Goal: Transaction & Acquisition: Purchase product/service

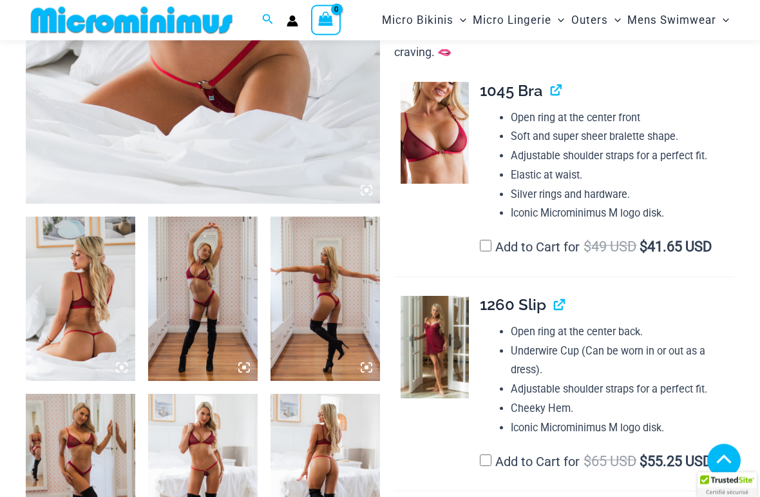
scroll to position [388, 0]
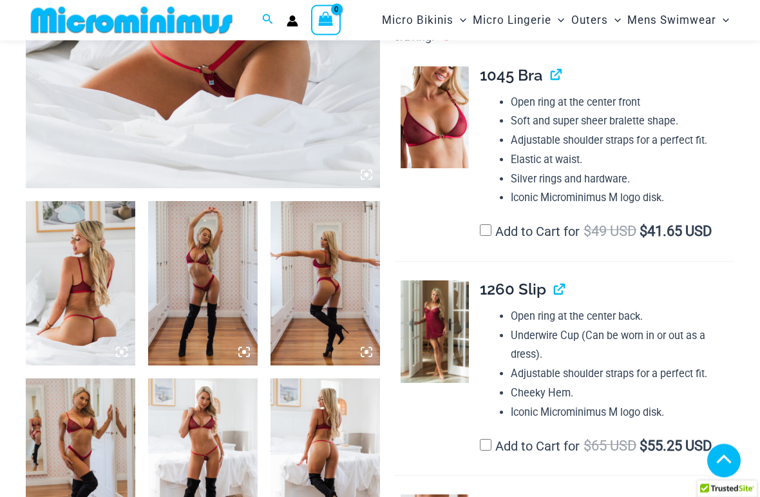
click at [64, 282] on img at bounding box center [80, 284] width 109 height 164
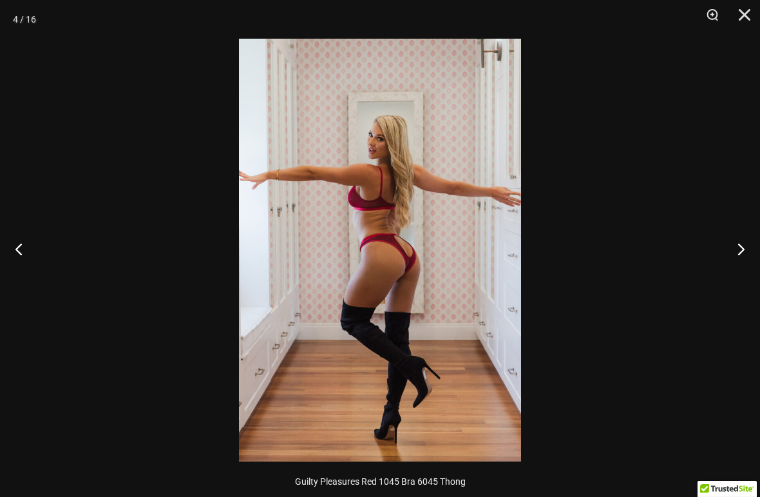
click at [397, 267] on img at bounding box center [380, 250] width 282 height 422
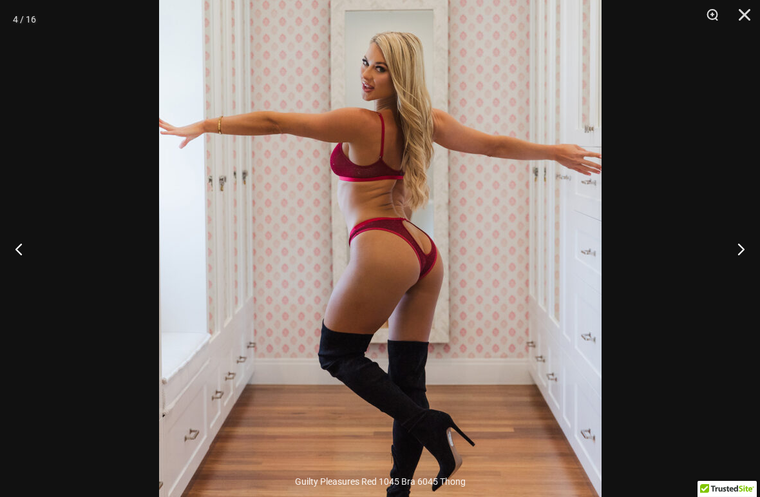
click at [33, 250] on button "Previous" at bounding box center [24, 248] width 48 height 64
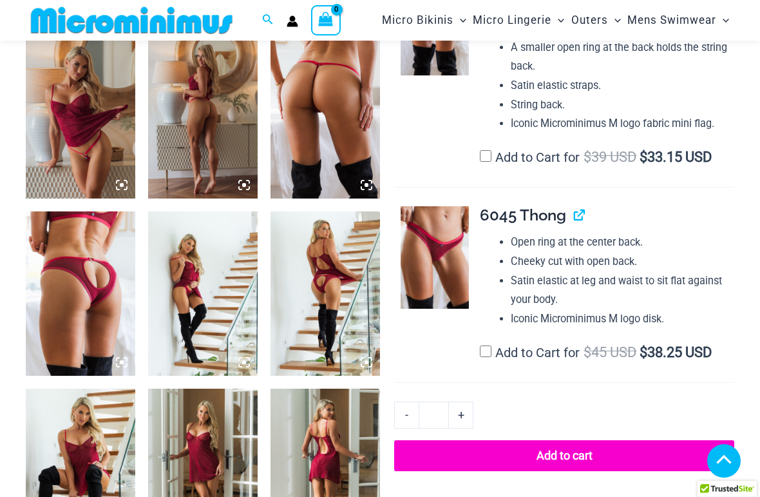
scroll to position [916, 0]
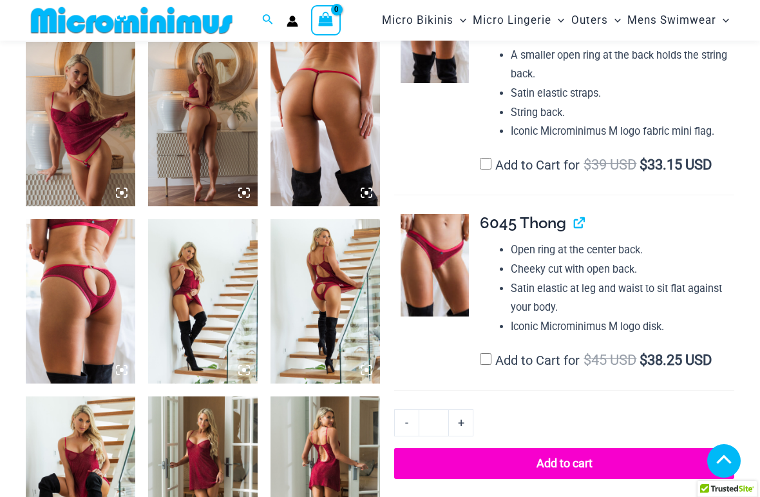
click at [82, 289] on img at bounding box center [80, 301] width 109 height 164
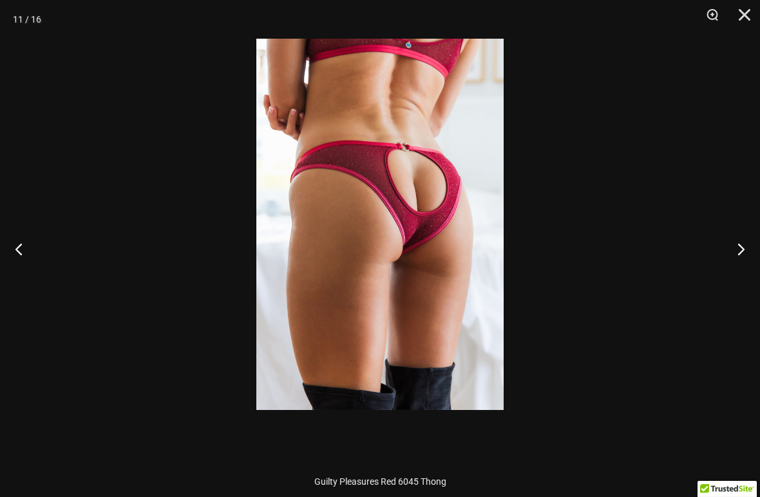
click at [406, 216] on img at bounding box center [379, 224] width 247 height 371
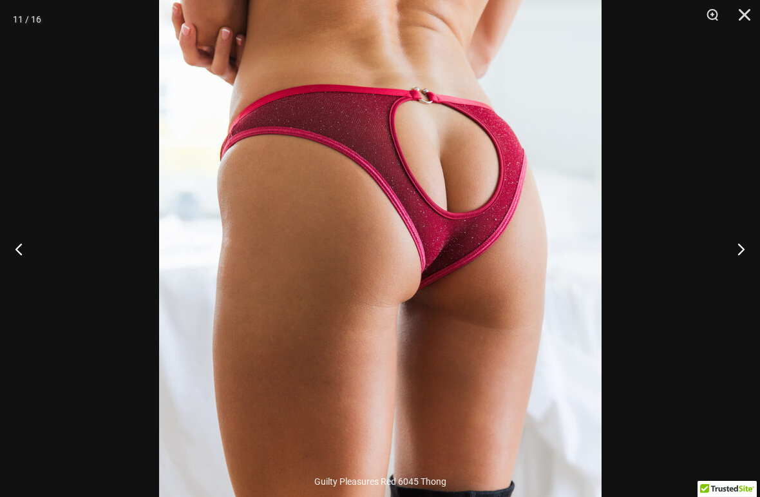
click at [18, 247] on button "Previous" at bounding box center [24, 248] width 48 height 64
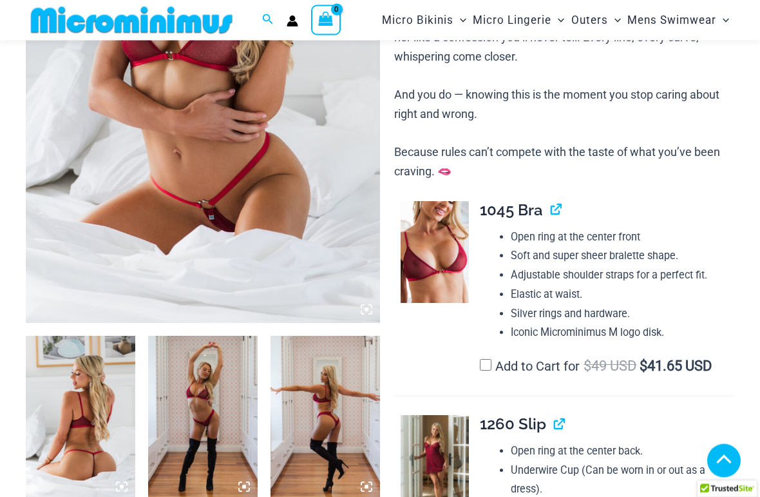
scroll to position [271, 0]
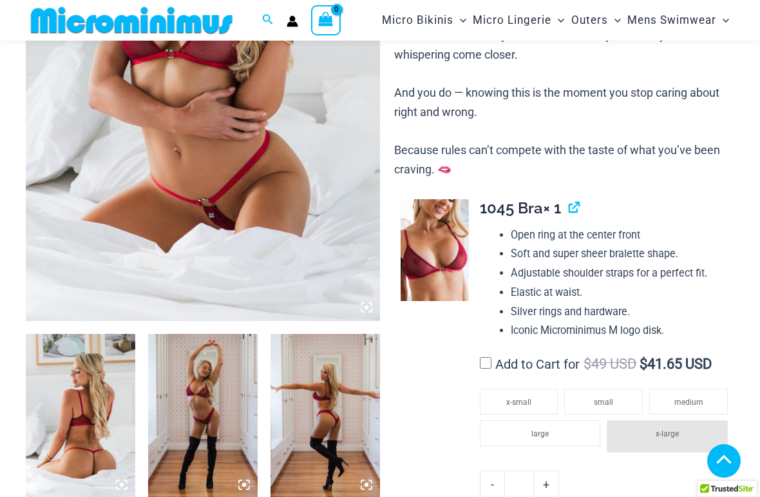
click at [688, 363] on span "$ 41.65 USD" at bounding box center [676, 364] width 72 height 16
click at [681, 397] on span "medium" at bounding box center [688, 401] width 29 height 9
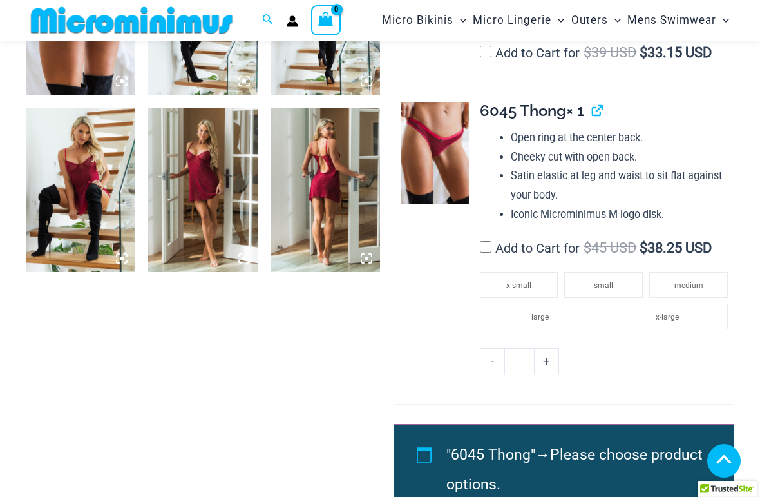
scroll to position [1212, 0]
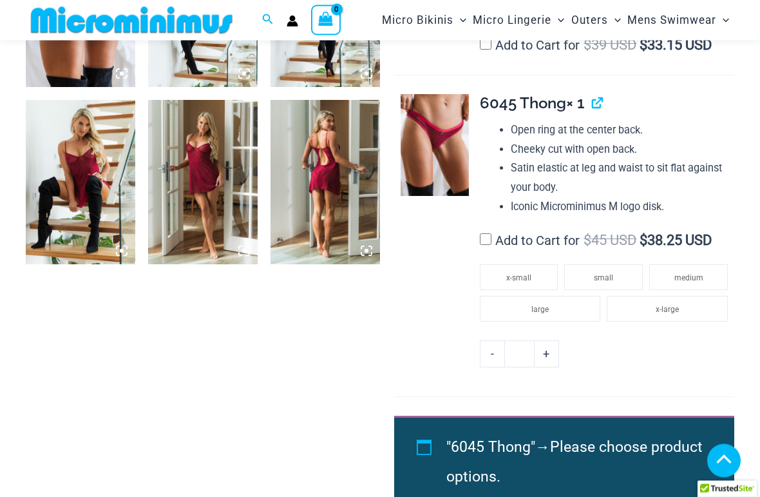
click at [520, 299] on li "large" at bounding box center [540, 309] width 121 height 26
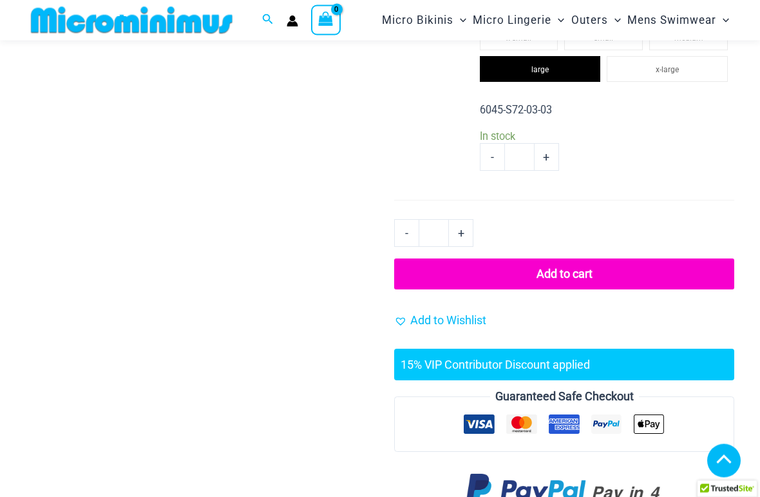
scroll to position [1452, 0]
click at [495, 267] on button "Add to cart" at bounding box center [564, 273] width 340 height 31
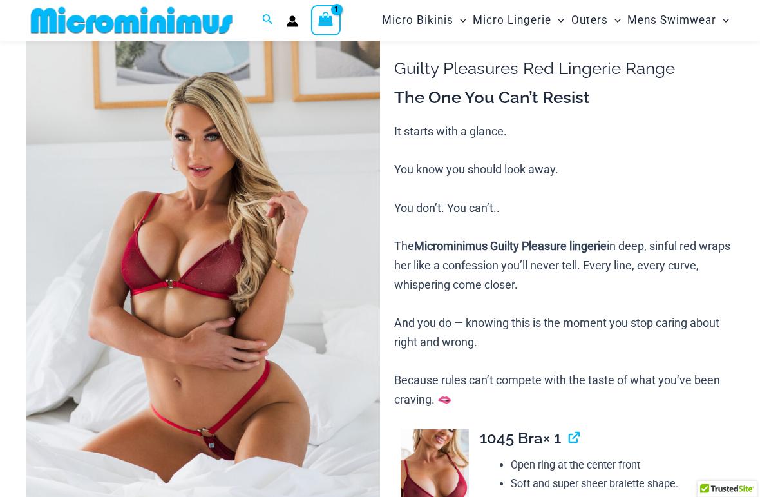
scroll to position [0, 0]
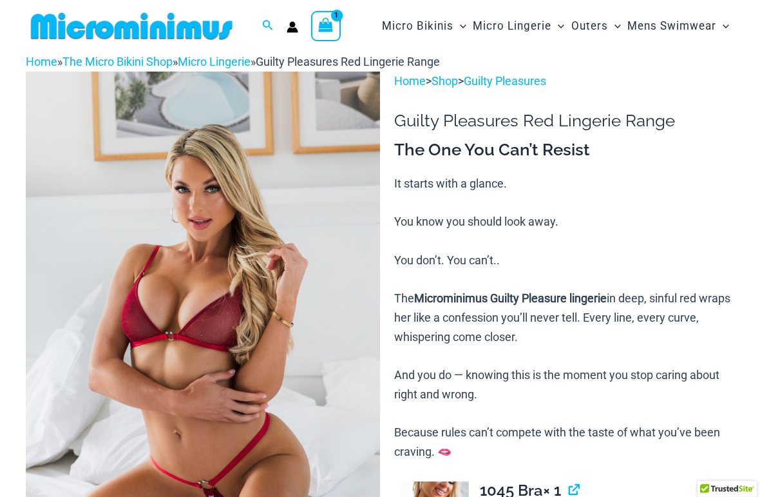
click at [495, 30] on span "Micro Lingerie" at bounding box center [512, 26] width 79 height 33
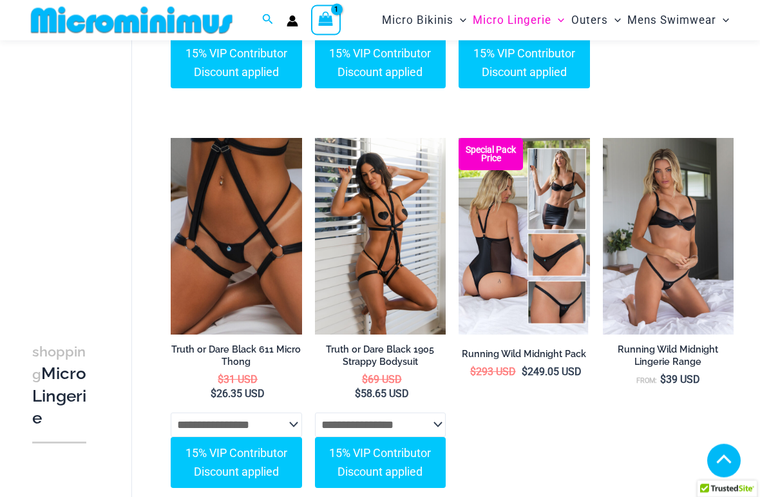
scroll to position [900, 0]
click at [603, 138] on img at bounding box center [603, 138] width 0 height 0
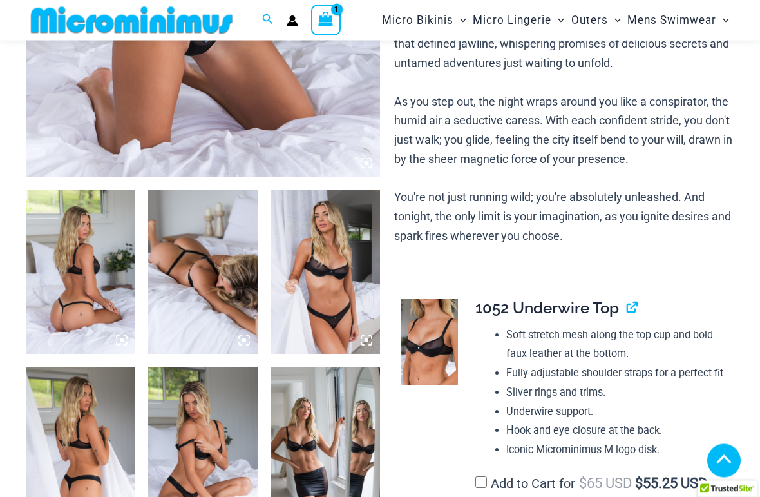
scroll to position [415, 0]
click at [323, 294] on img at bounding box center [325, 271] width 109 height 164
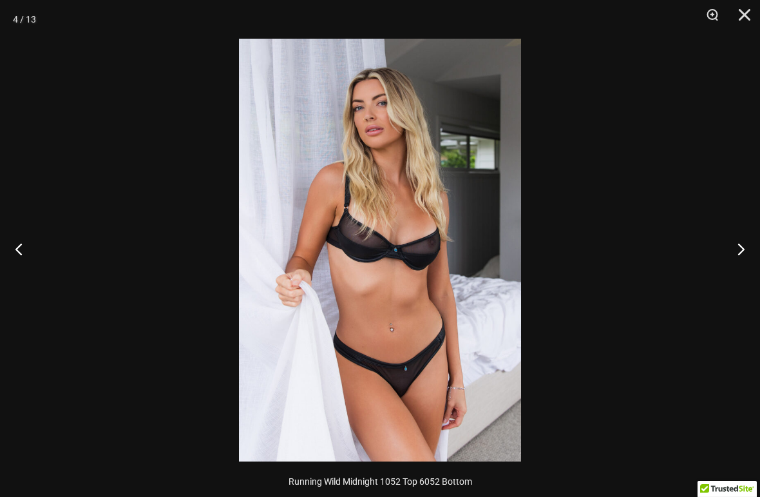
click at [396, 379] on img at bounding box center [380, 250] width 282 height 422
click at [313, 311] on img at bounding box center [380, 250] width 282 height 422
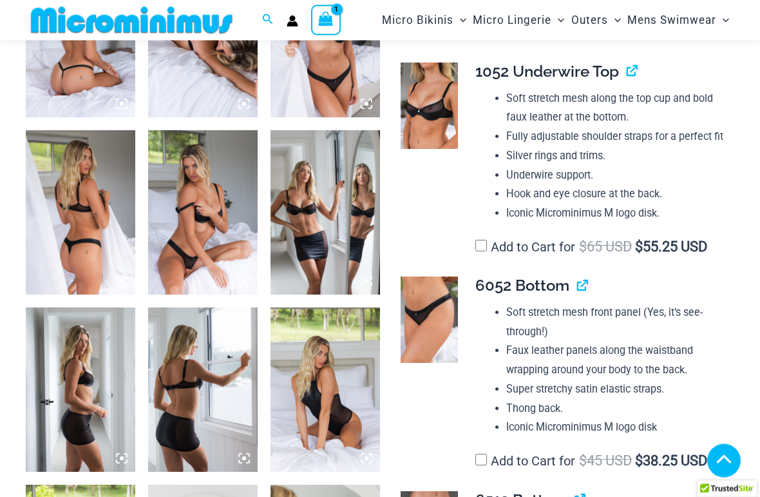
scroll to position [684, 0]
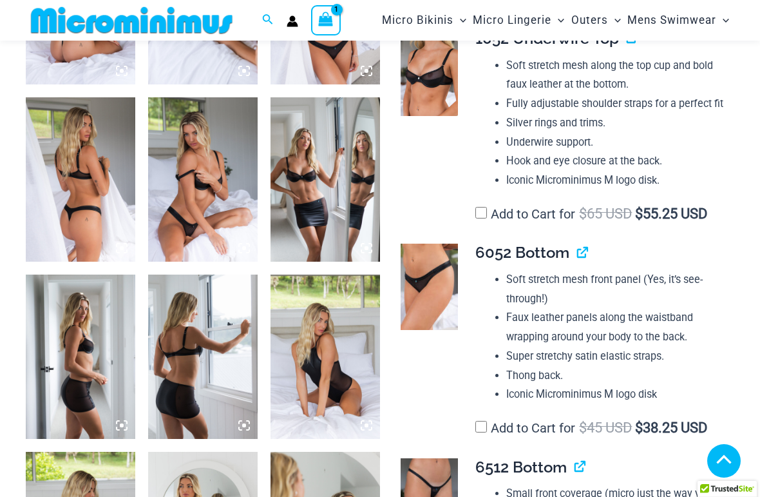
click at [72, 384] on img at bounding box center [80, 356] width 109 height 164
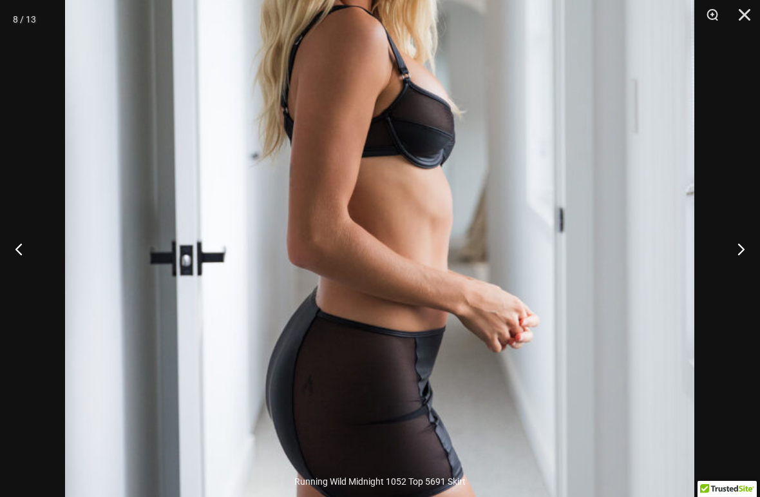
click at [205, 366] on img at bounding box center [379, 188] width 629 height 944
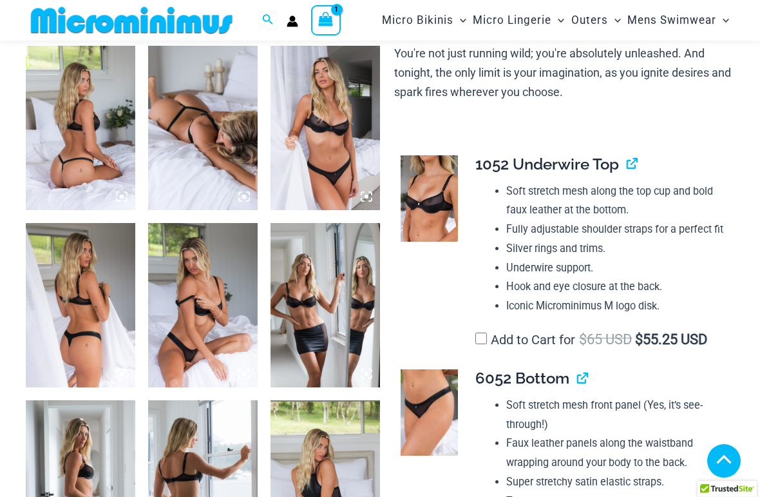
scroll to position [550, 0]
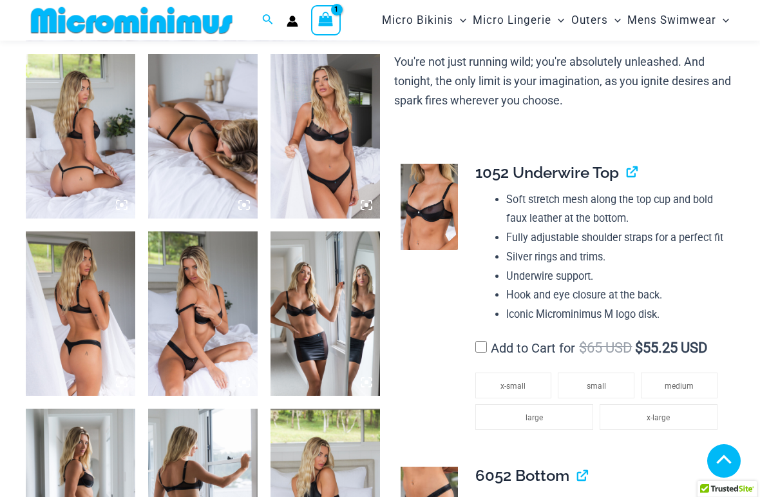
click at [679, 390] on span "medium" at bounding box center [679, 385] width 29 height 9
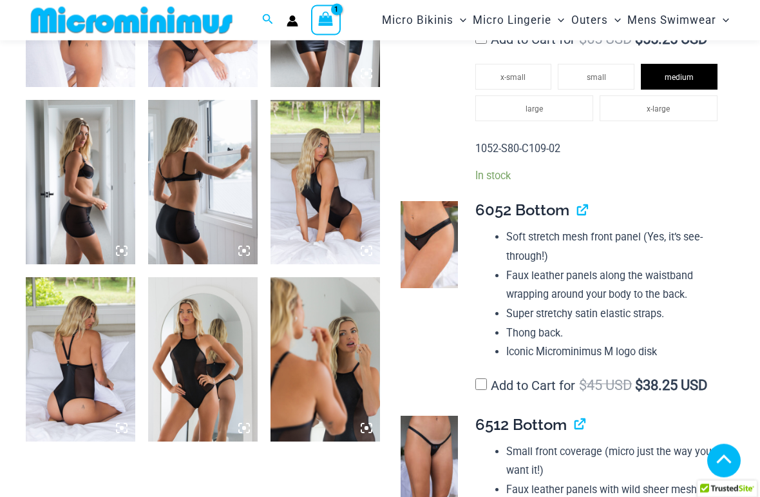
scroll to position [872, 0]
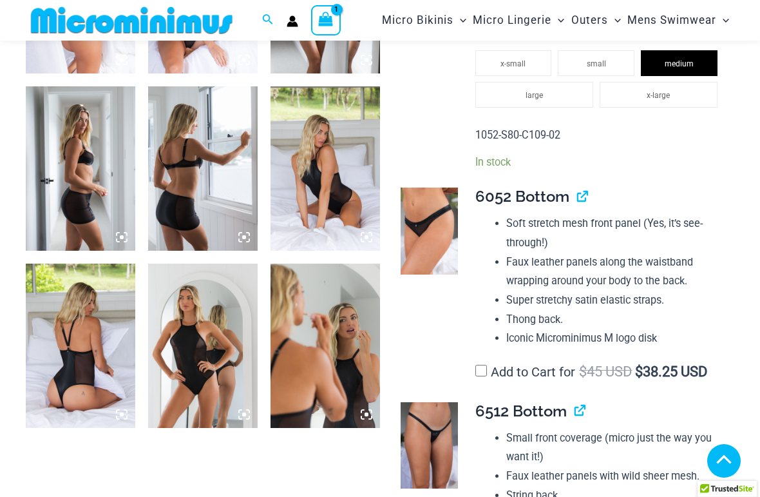
click at [427, 250] on img at bounding box center [429, 230] width 57 height 86
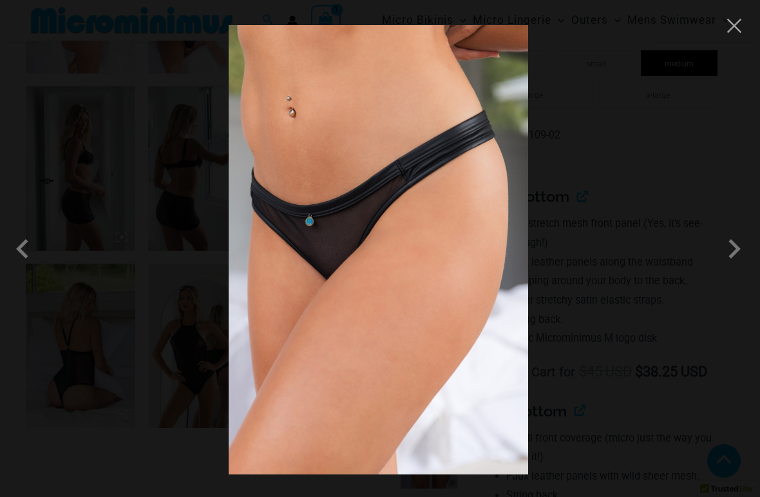
click at [164, 151] on div at bounding box center [380, 248] width 760 height 497
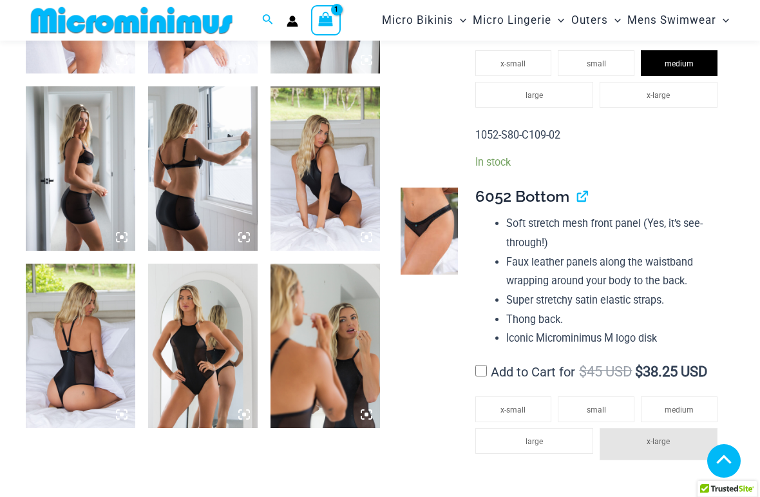
click at [535, 446] on span "large" at bounding box center [534, 441] width 17 height 9
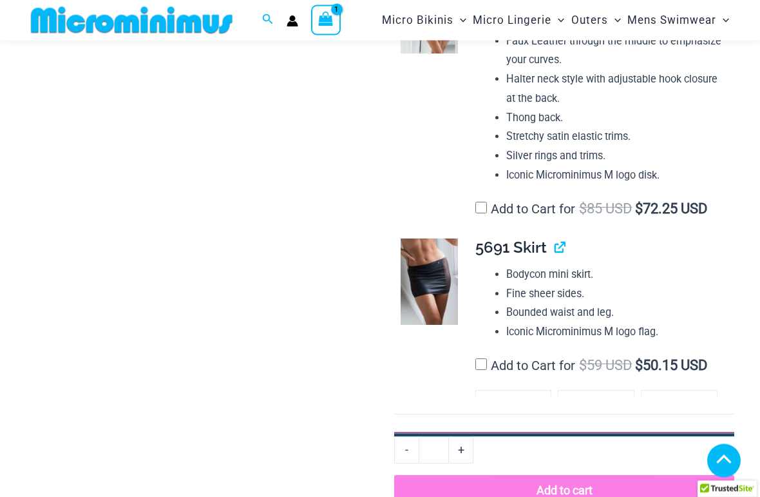
scroll to position [1640, 0]
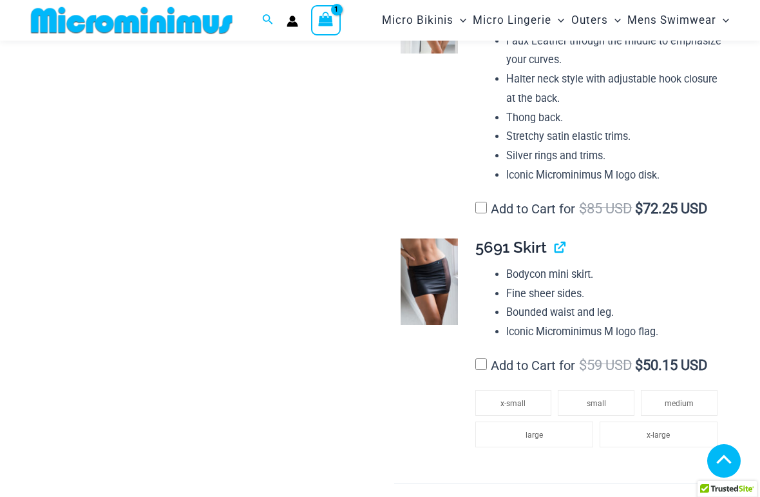
click at [680, 399] on span "medium" at bounding box center [679, 403] width 29 height 9
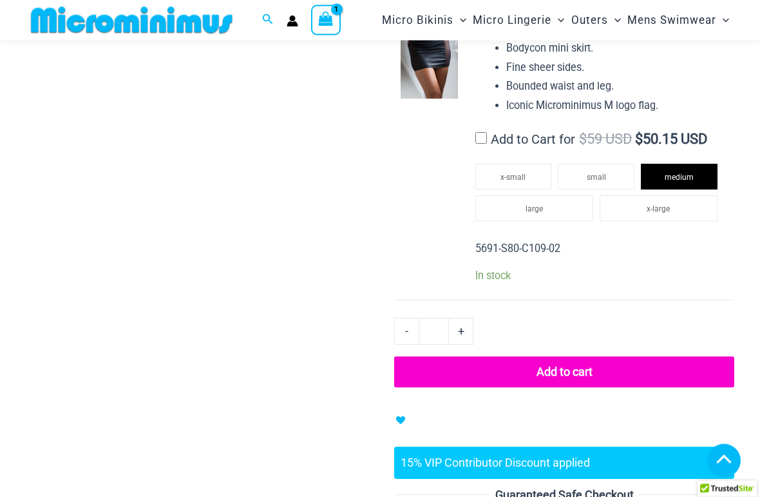
scroll to position [1866, 0]
click at [460, 378] on button "Add to cart" at bounding box center [564, 371] width 340 height 31
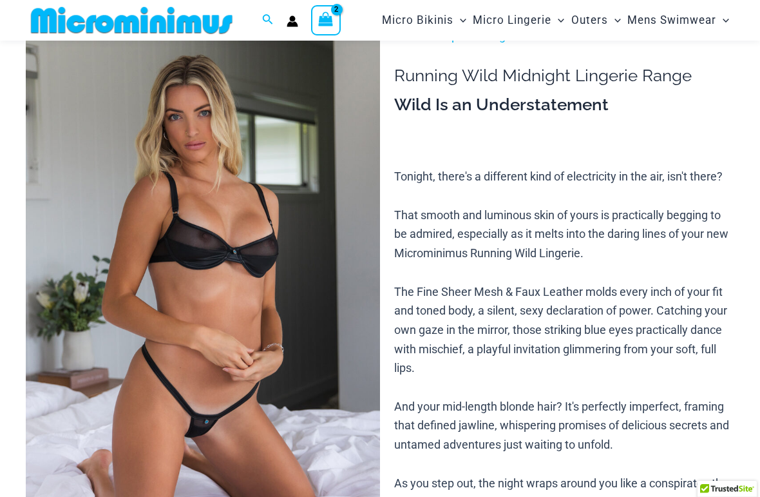
scroll to position [0, 0]
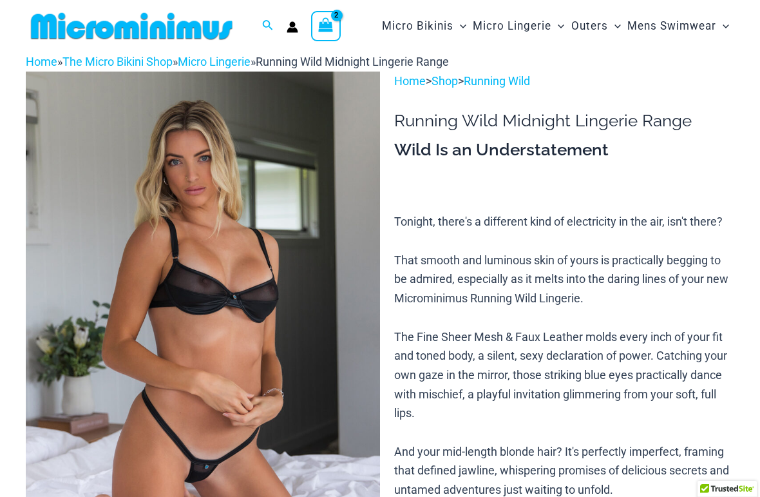
click at [450, 87] on link "Shop" at bounding box center [445, 81] width 26 height 14
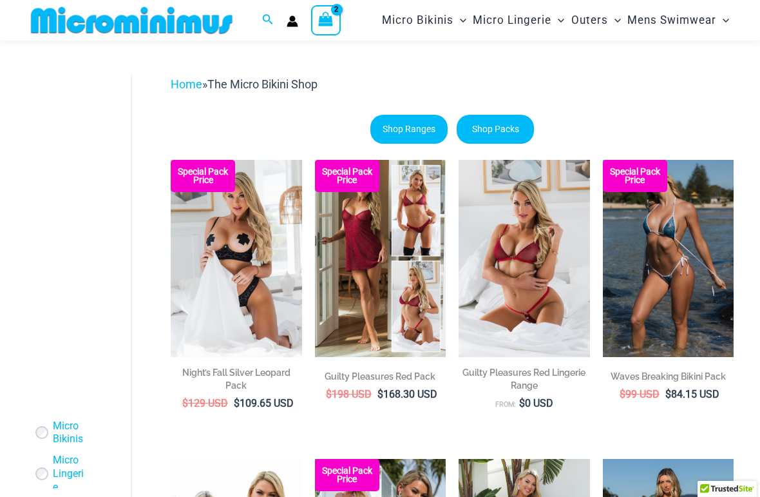
scroll to position [12, 0]
click at [516, 25] on span "Micro Lingerie" at bounding box center [512, 20] width 79 height 33
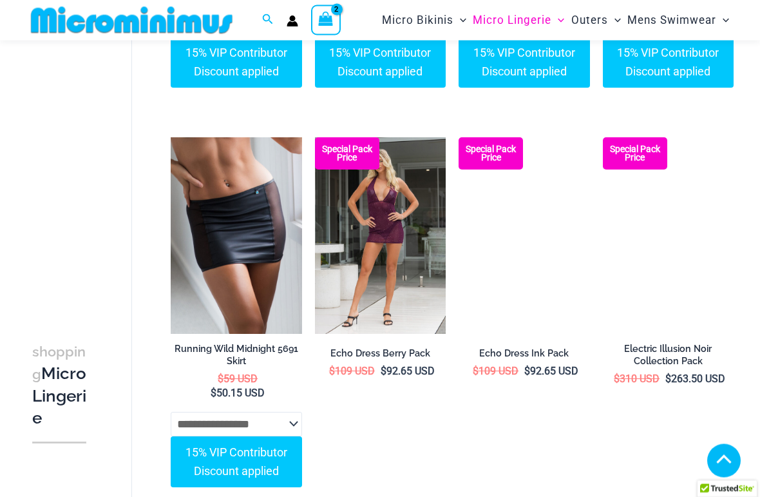
scroll to position [1700, 0]
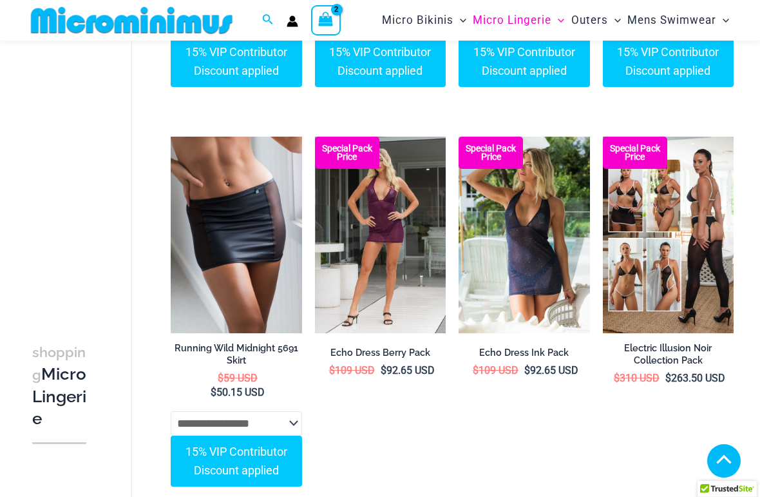
click at [603, 137] on img at bounding box center [603, 137] width 0 height 0
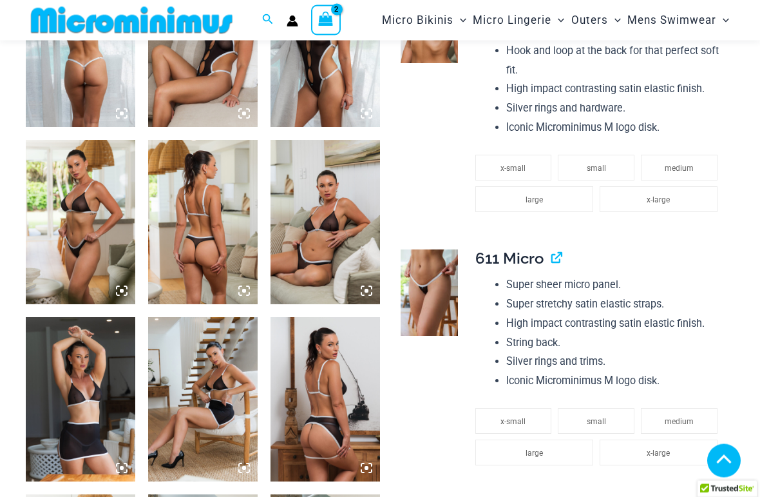
scroll to position [641, 0]
click at [143, 496] on div at bounding box center [203, 126] width 354 height 1417
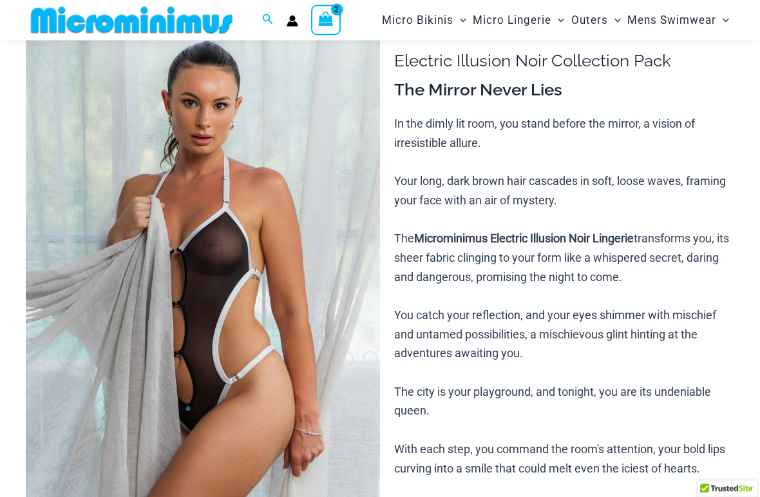
scroll to position [0, 0]
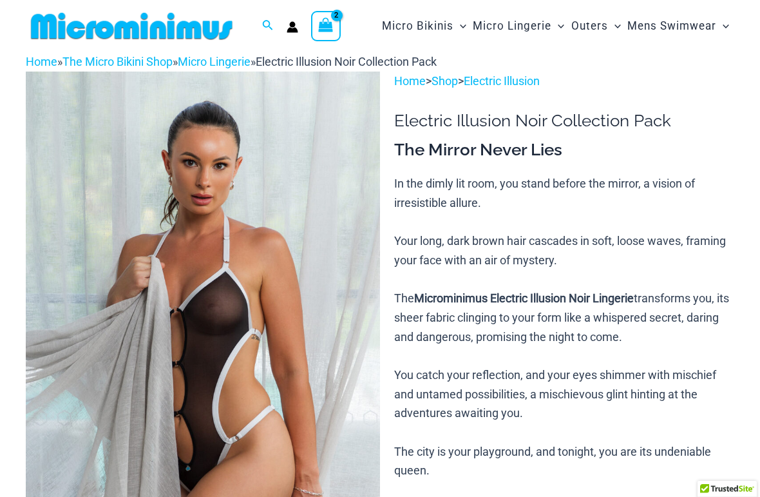
click at [505, 84] on link "Electric Illusion" at bounding box center [502, 81] width 76 height 14
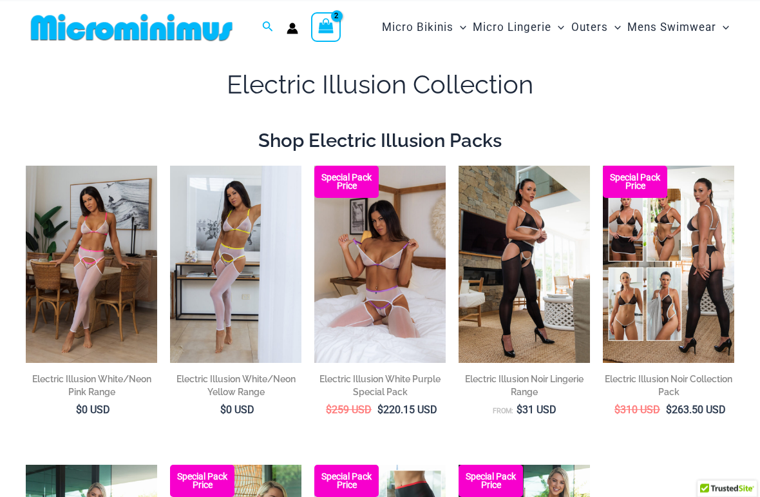
scroll to position [18, 0]
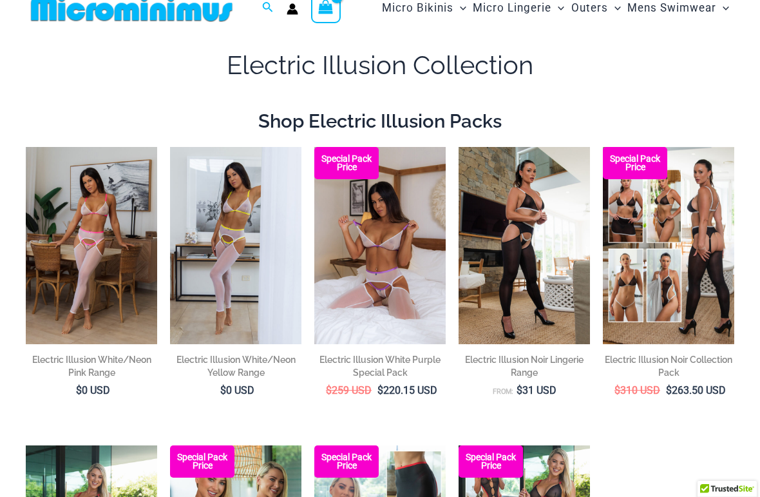
click at [459, 147] on img at bounding box center [459, 147] width 0 height 0
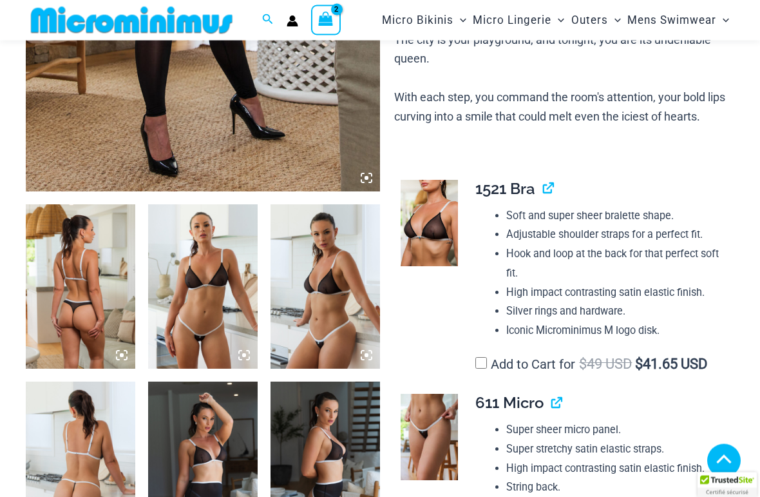
scroll to position [400, 0]
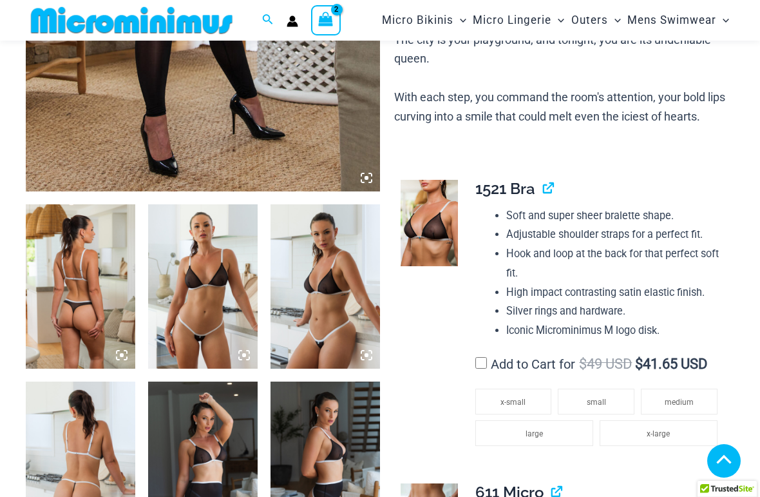
click at [680, 397] on span "medium" at bounding box center [679, 401] width 29 height 9
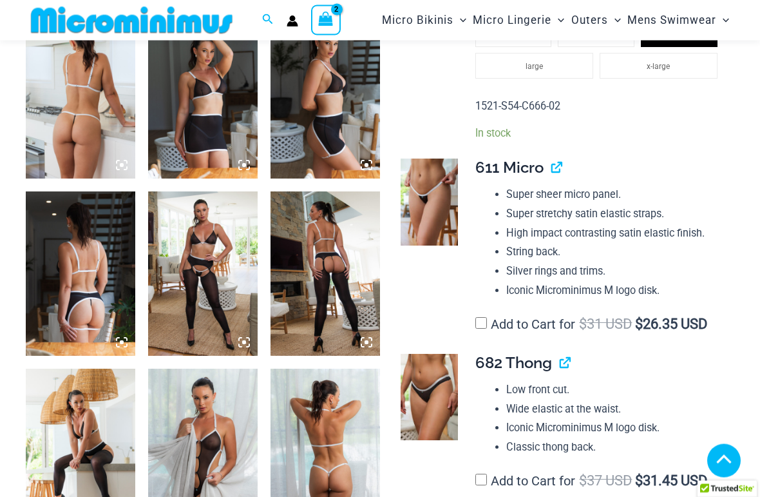
scroll to position [767, 0]
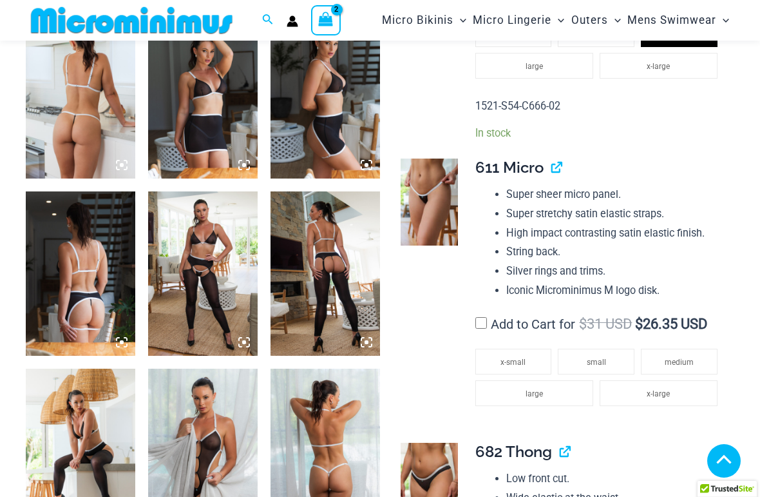
click at [531, 389] on span "large" at bounding box center [534, 393] width 17 height 9
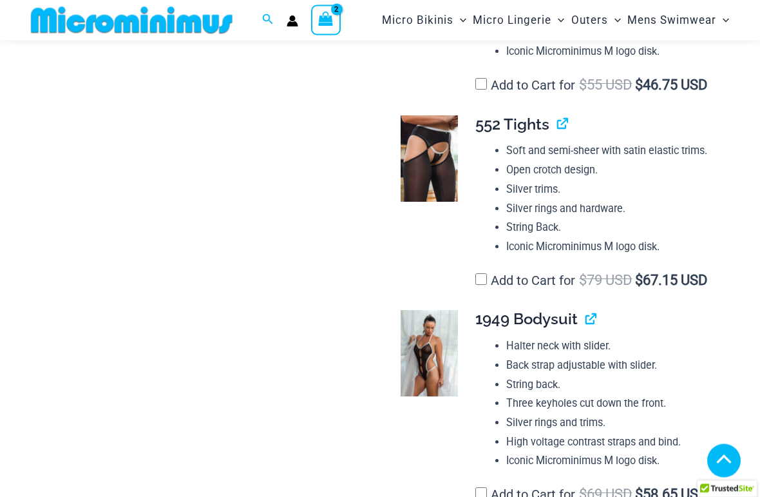
click at [479, 273] on label "Add to Cart for $ 79 USD $ 67.15 USD" at bounding box center [591, 280] width 233 height 15
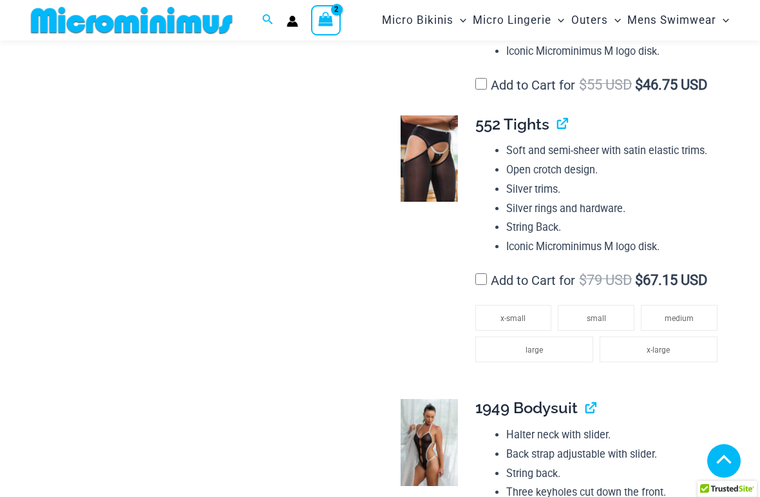
click at [678, 314] on span "medium" at bounding box center [679, 318] width 29 height 9
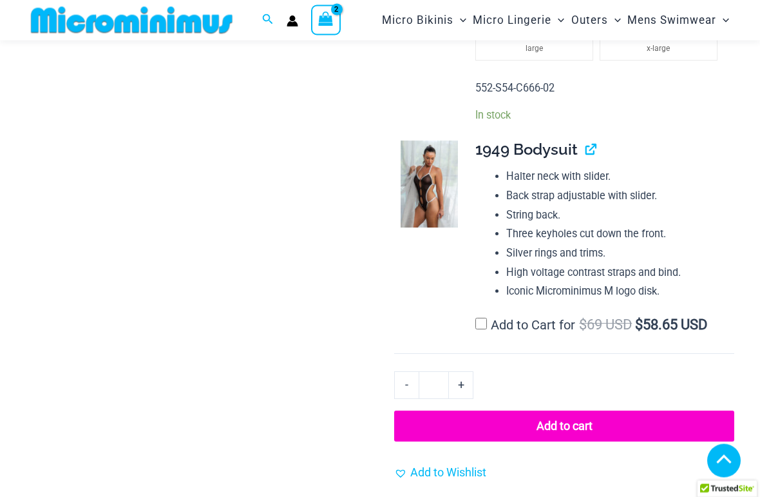
scroll to position [1829, 0]
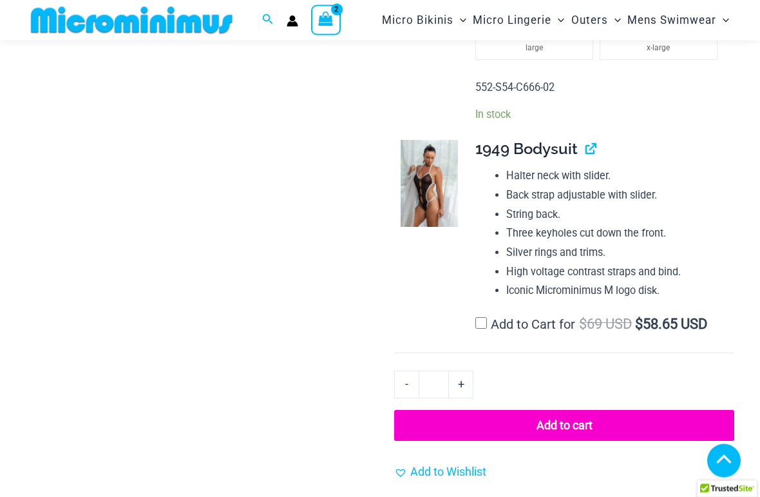
click at [468, 413] on button "Add to cart" at bounding box center [564, 425] width 340 height 31
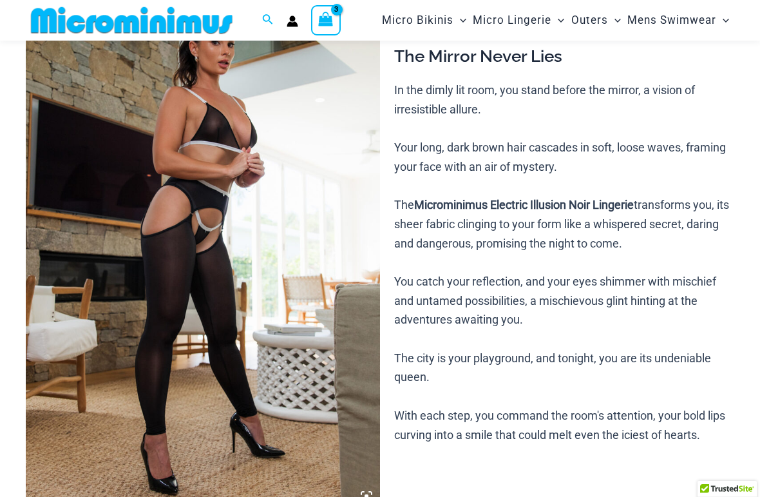
scroll to position [0, 0]
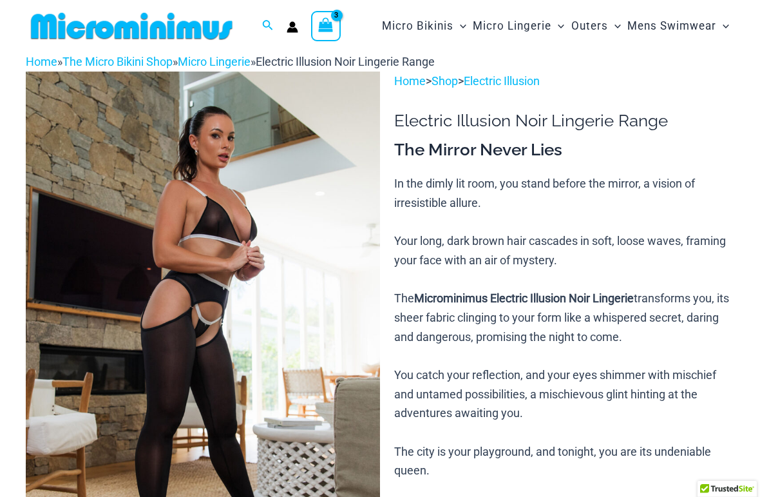
click at [328, 30] on icon "View Shopping Cart, 3 items" at bounding box center [326, 24] width 15 height 15
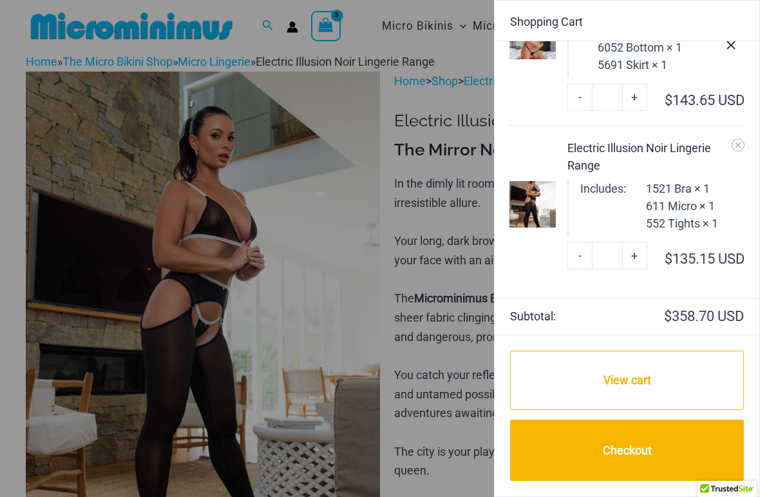
scroll to position [267, 0]
click at [619, 464] on link "Checkout" at bounding box center [627, 449] width 234 height 61
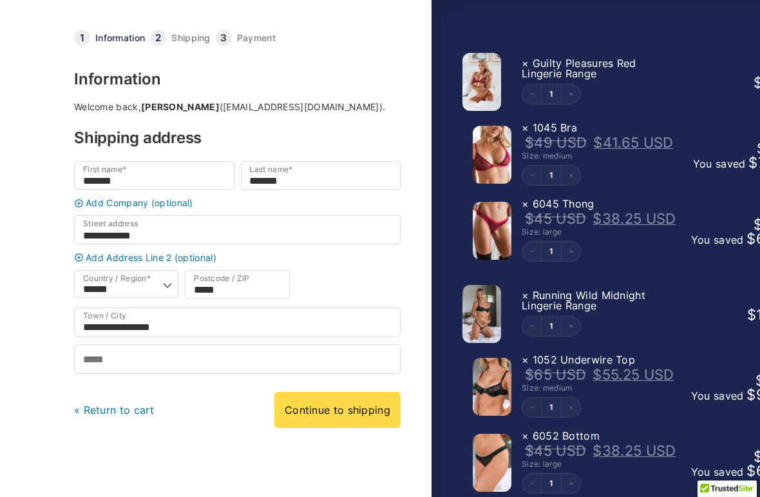
scroll to position [44, 0]
click at [321, 426] on link "Continue to shipping" at bounding box center [337, 410] width 126 height 36
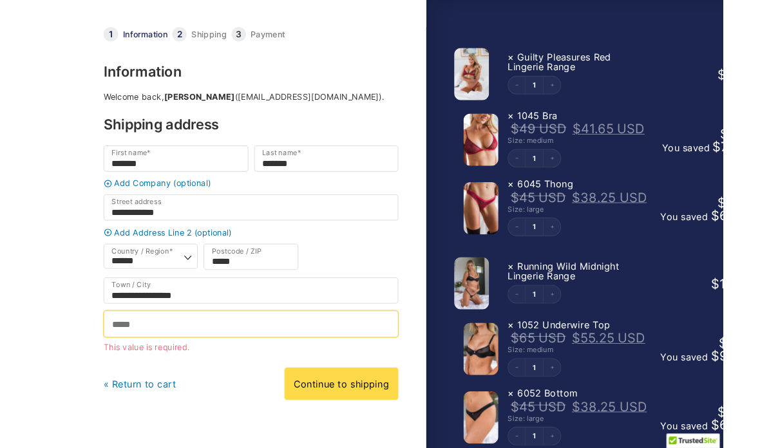
scroll to position [43, 0]
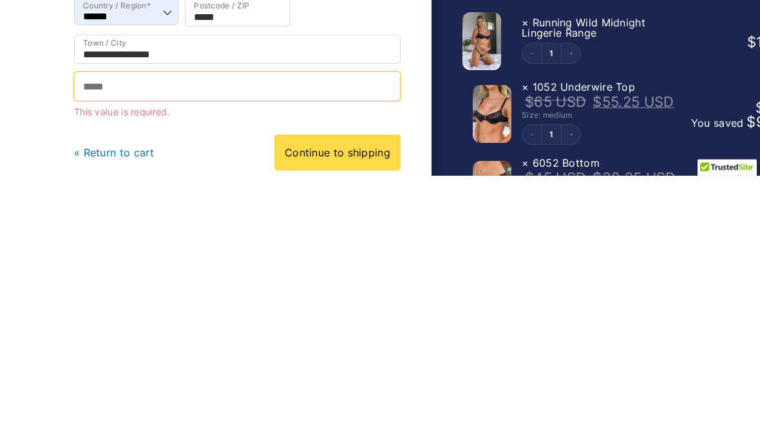
type input "**********"
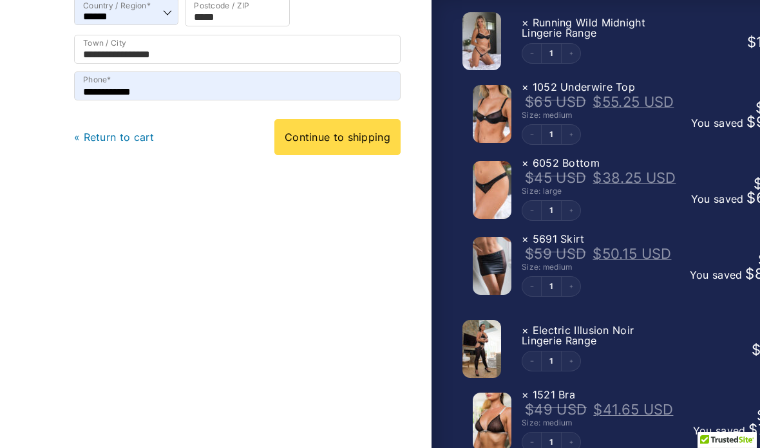
click at [325, 150] on link "Continue to shipping" at bounding box center [337, 137] width 126 height 36
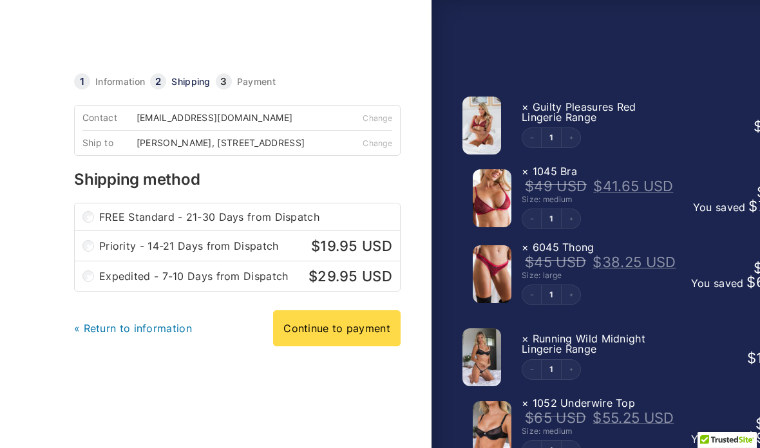
click at [326, 338] on link "Continue to payment" at bounding box center [337, 328] width 128 height 36
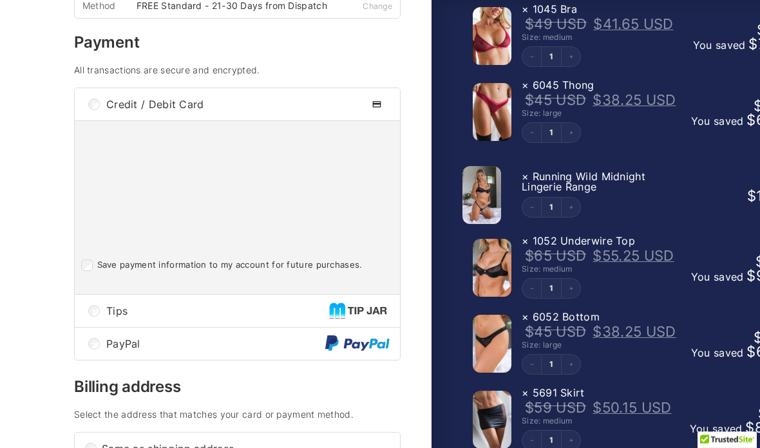
scroll to position [197, 0]
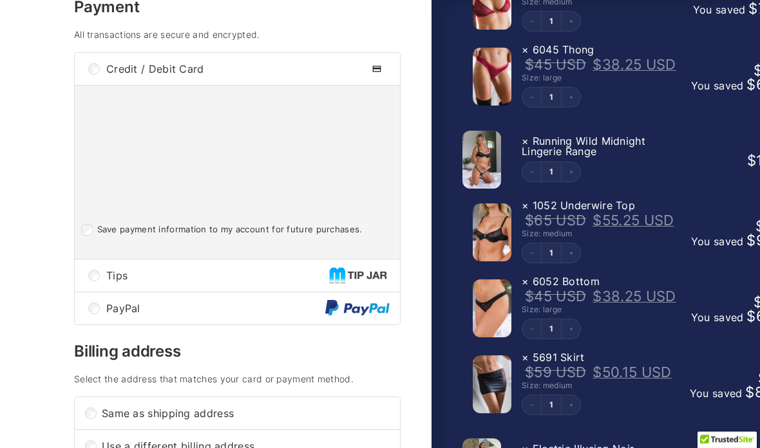
click at [114, 281] on span "Tips" at bounding box center [217, 276] width 223 height 10
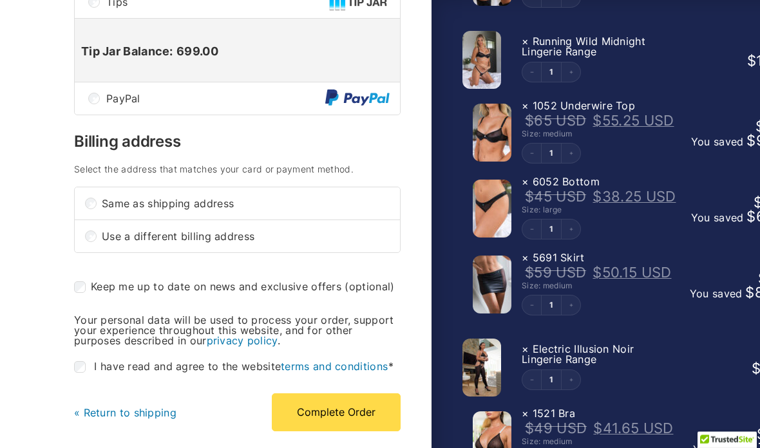
scroll to position [298, 0]
click at [327, 421] on button "Complete Order" at bounding box center [336, 412] width 129 height 37
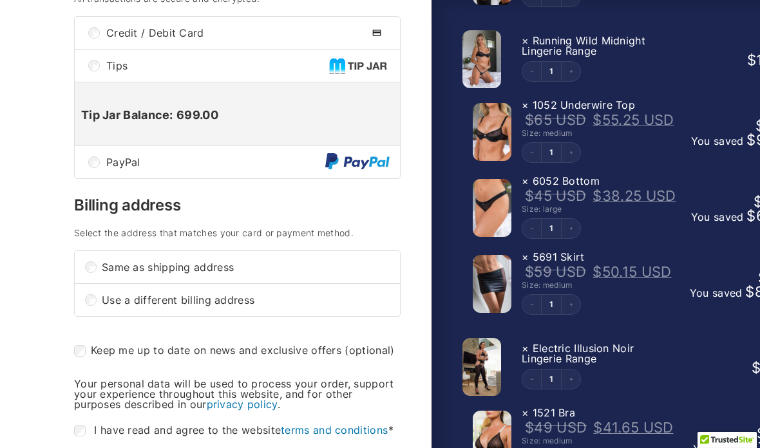
scroll to position [325, 0]
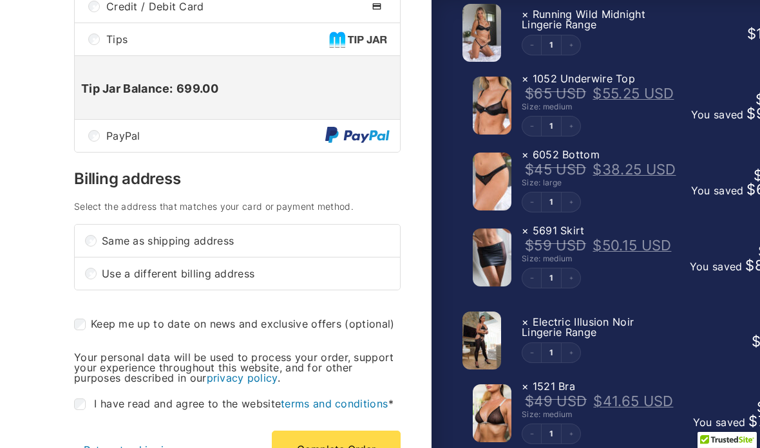
click at [338, 459] on button "Complete Order" at bounding box center [336, 449] width 129 height 37
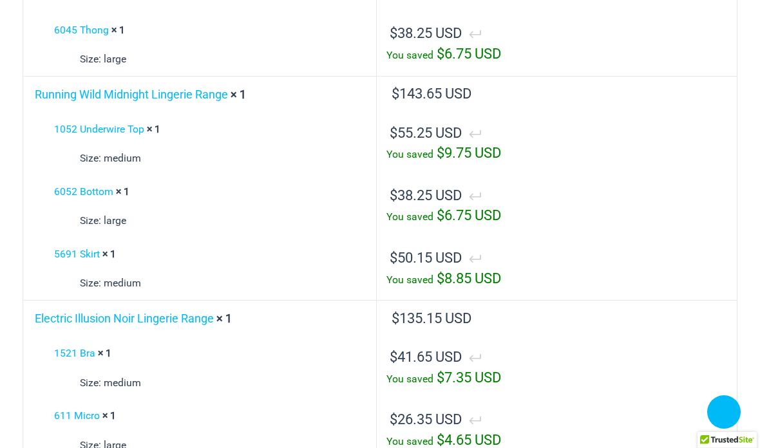
scroll to position [332, 0]
